Goal: Transaction & Acquisition: Purchase product/service

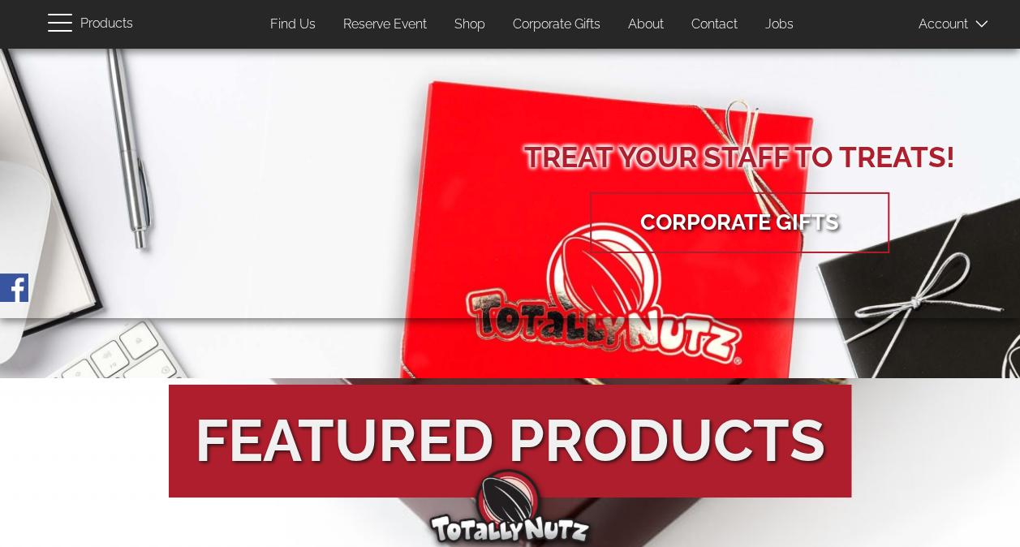
scroll to position [2715, 0]
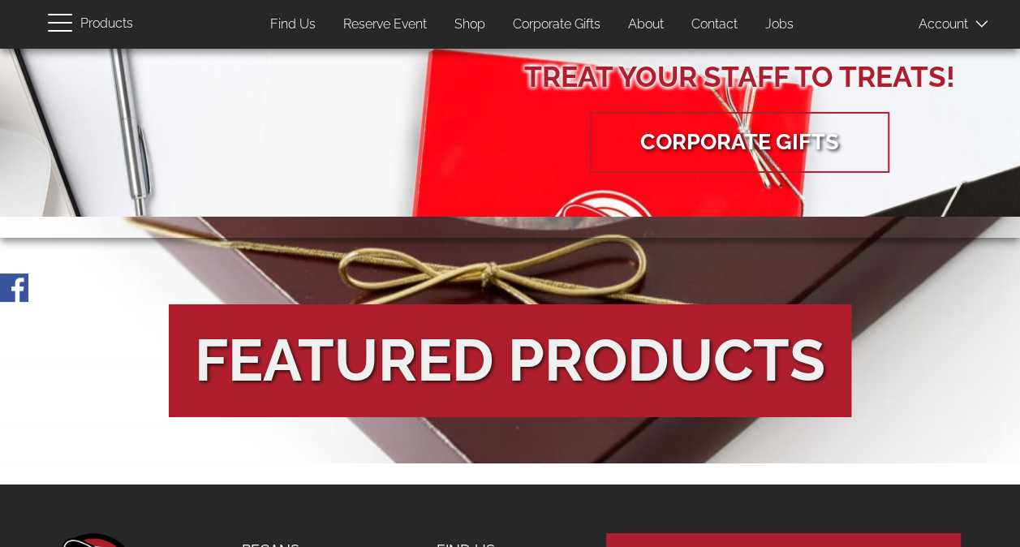
click at [536, 343] on div "Featured Products" at bounding box center [510, 361] width 631 height 84
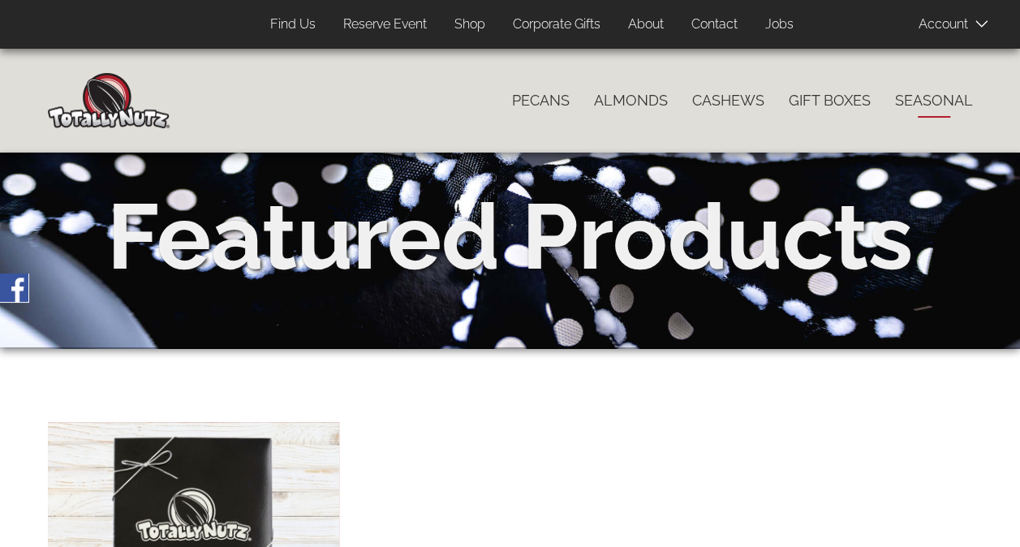
click at [917, 99] on link "Seasonal" at bounding box center [934, 101] width 102 height 34
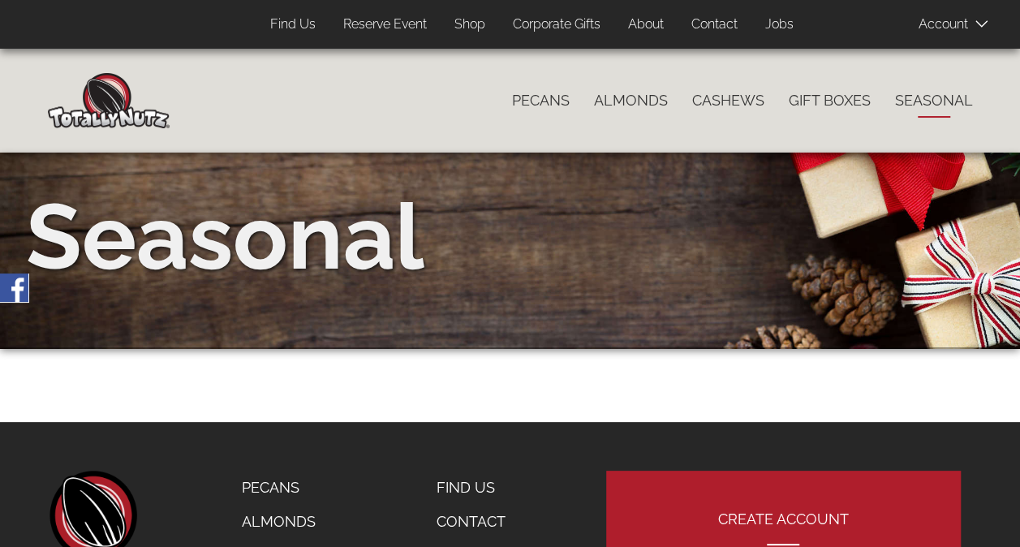
click at [466, 23] on link "Shop" at bounding box center [469, 25] width 55 height 32
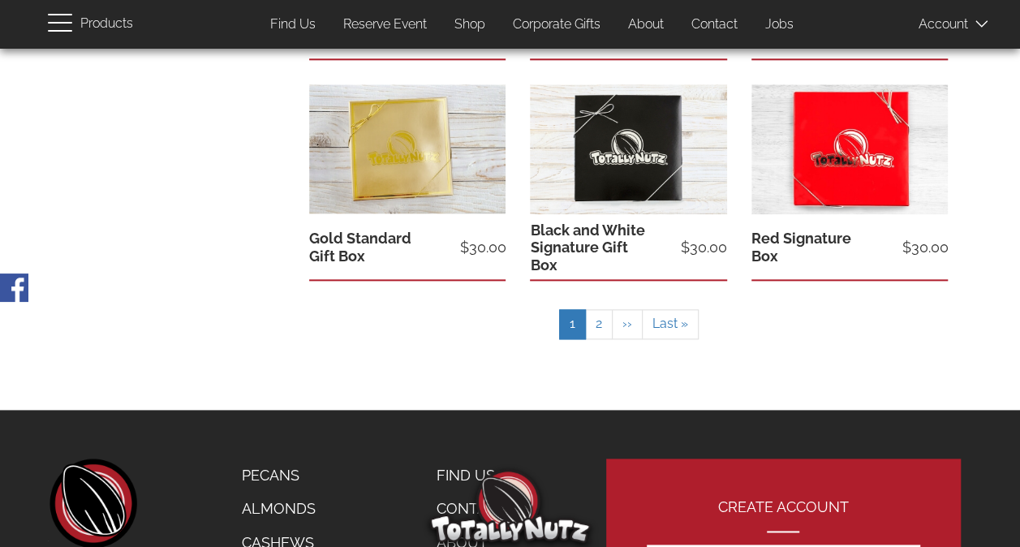
scroll to position [893, 0]
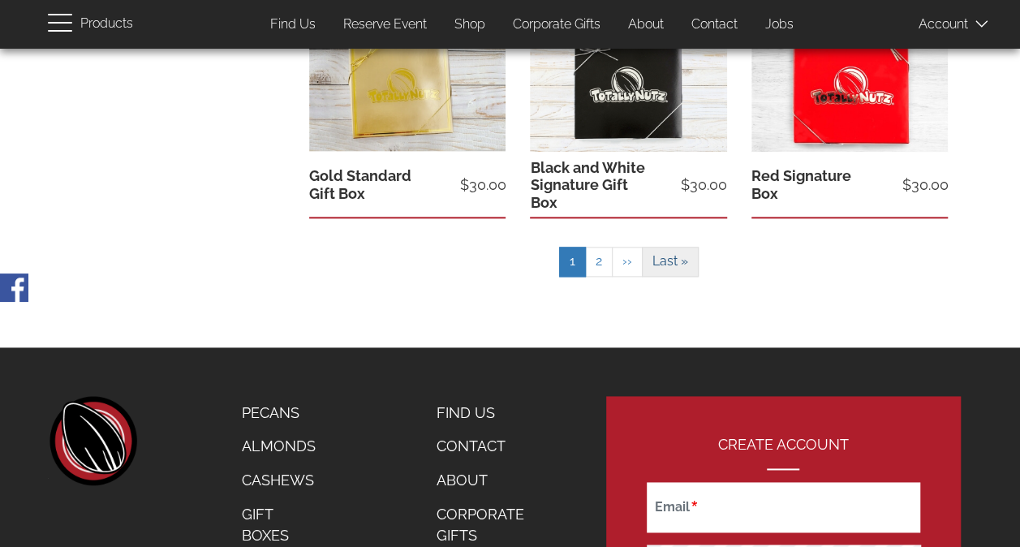
click at [654, 261] on span "Last »" at bounding box center [671, 260] width 36 height 15
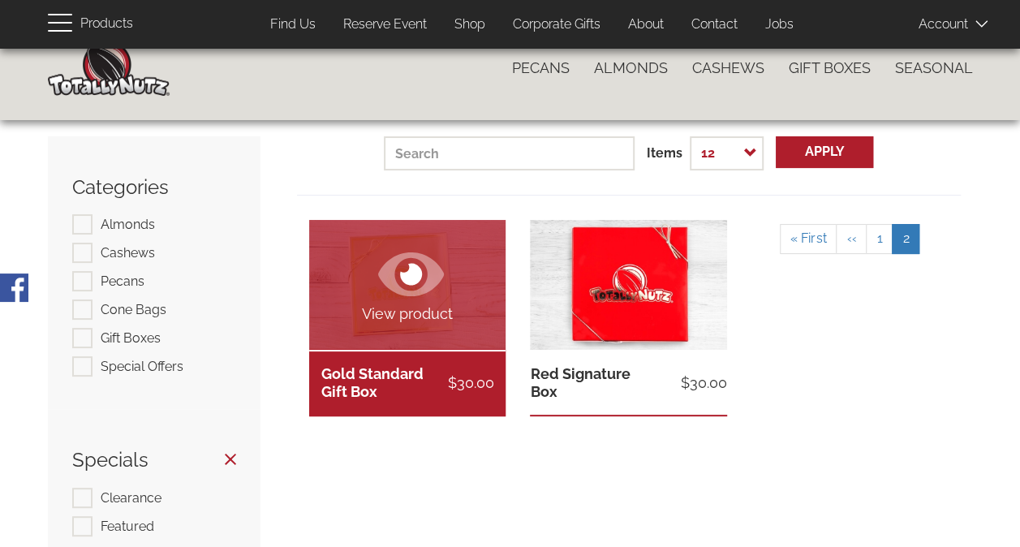
scroll to position [0, 0]
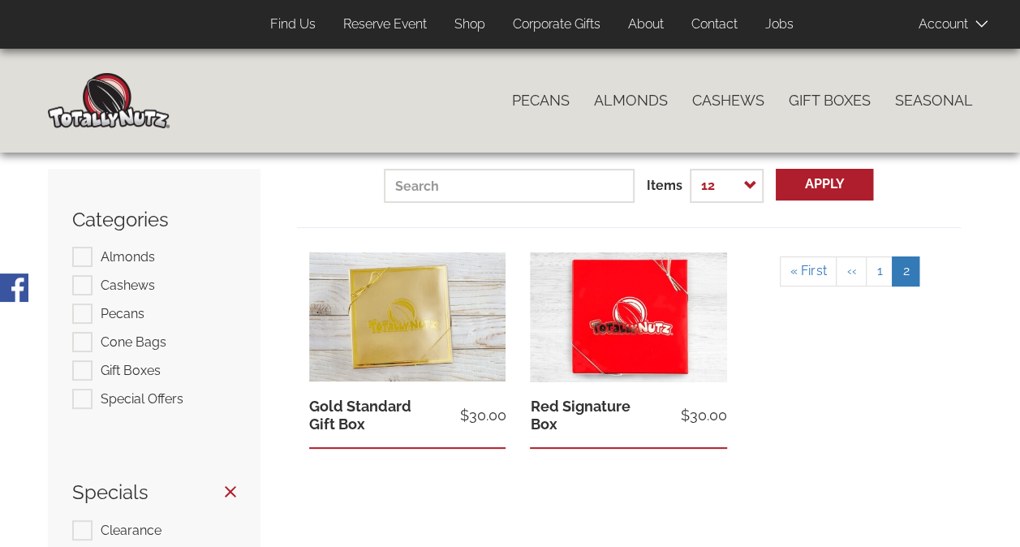
click at [563, 22] on link "Corporate Gifts" at bounding box center [557, 25] width 112 height 32
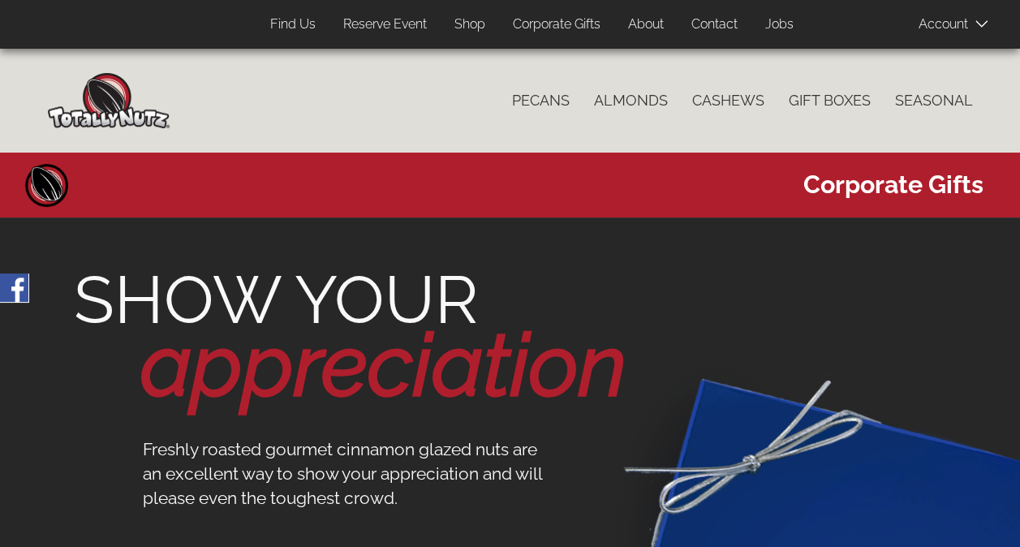
click at [408, 24] on link "Reserve Event" at bounding box center [385, 25] width 108 height 32
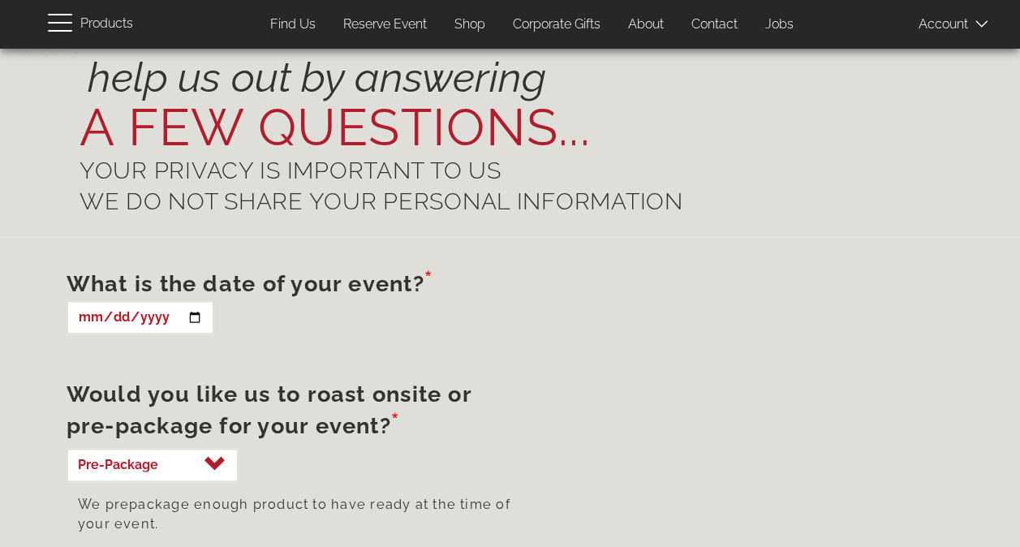
scroll to position [175, 0]
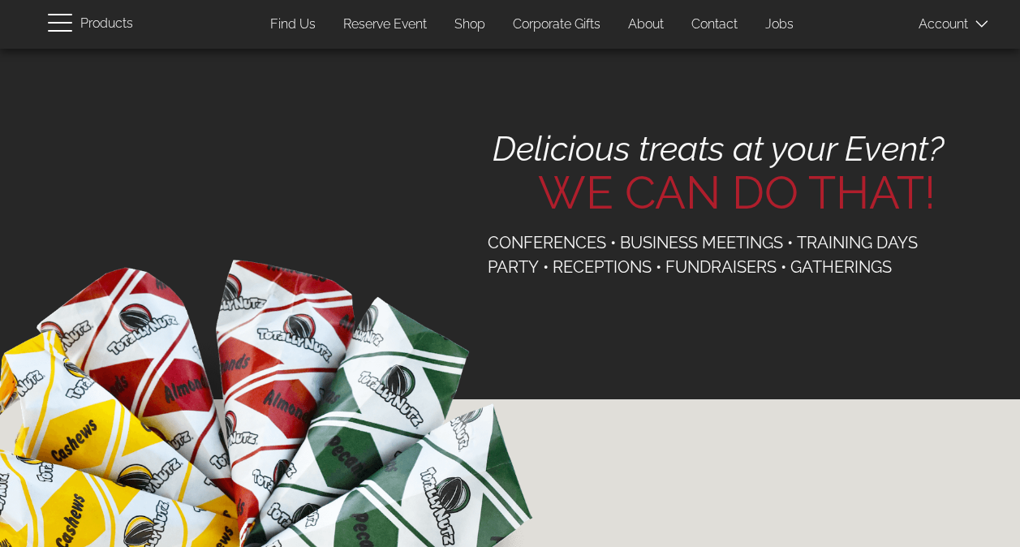
click at [652, 20] on link "About" at bounding box center [646, 25] width 60 height 32
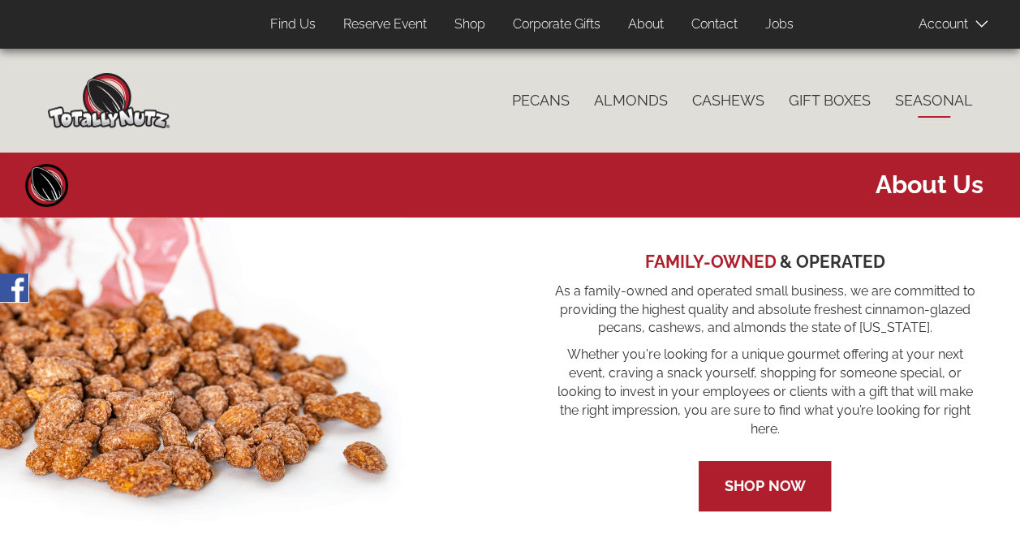
click at [943, 93] on link "Seasonal" at bounding box center [934, 101] width 102 height 34
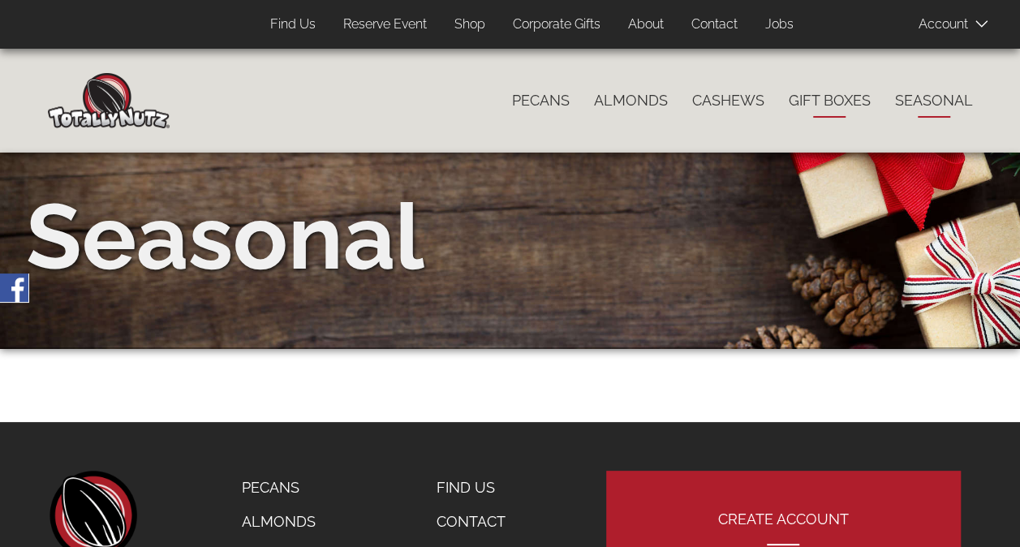
click at [825, 93] on link "Gift Boxes" at bounding box center [830, 101] width 106 height 34
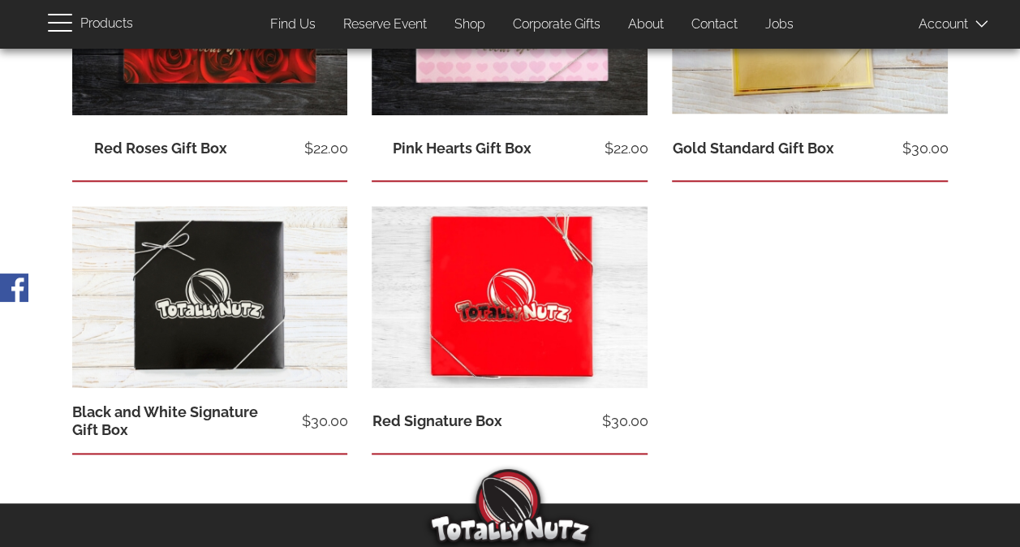
scroll to position [812, 0]
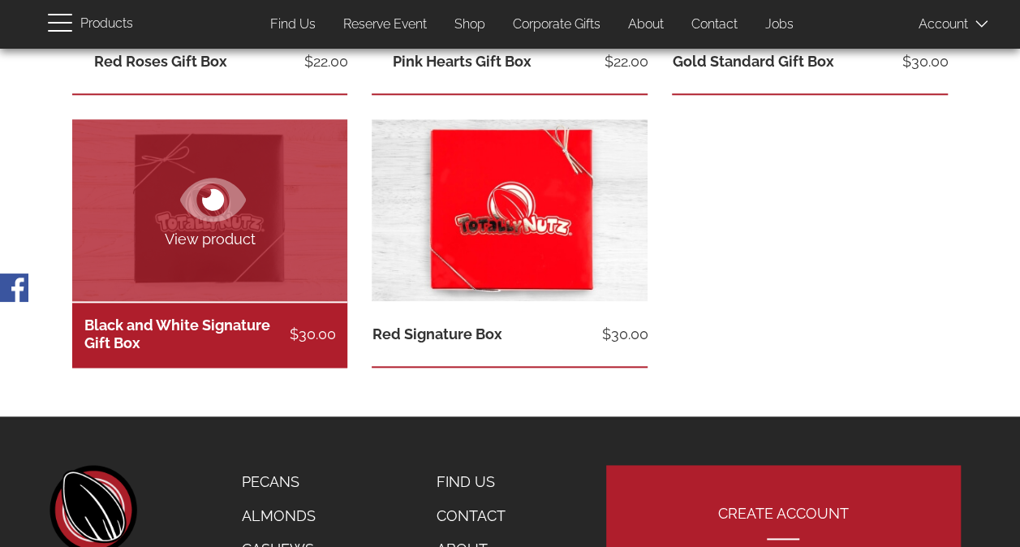
click at [162, 278] on link "View product" at bounding box center [210, 210] width 276 height 182
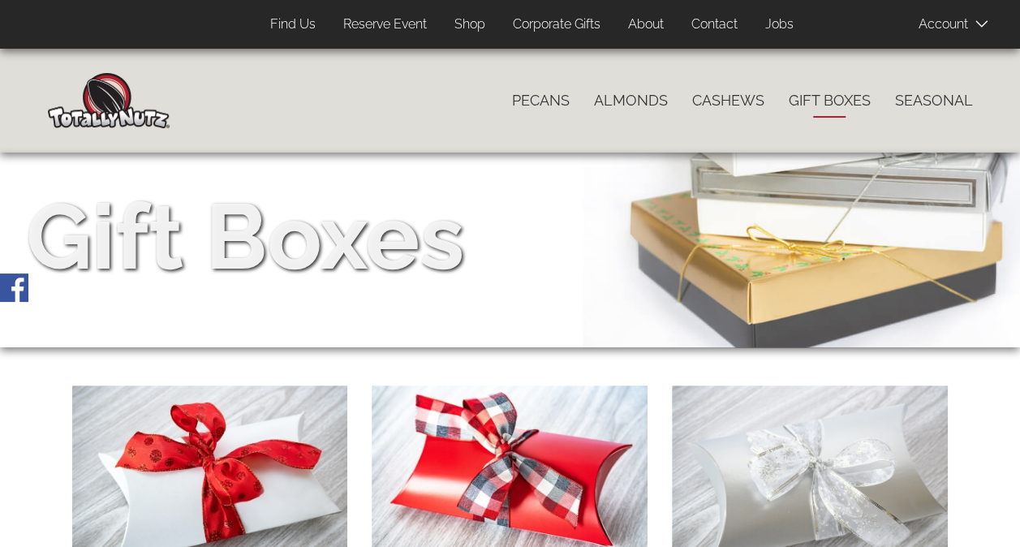
click at [466, 26] on link "Shop" at bounding box center [469, 25] width 55 height 32
